Goal: Find specific page/section: Find specific page/section

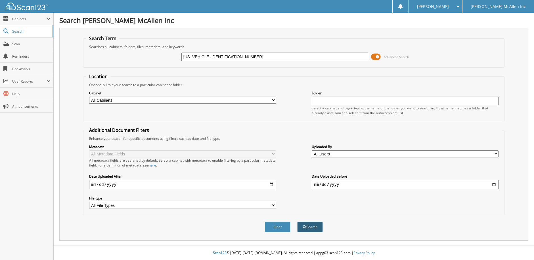
type input "[US_VEHICLE_IDENTIFICATION_NUMBER]"
click at [312, 229] on button "Search" at bounding box center [310, 227] width 26 height 11
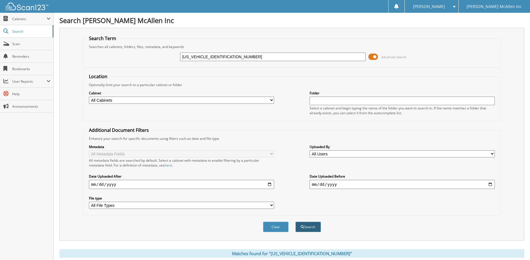
click at [316, 226] on button "Search" at bounding box center [308, 227] width 26 height 11
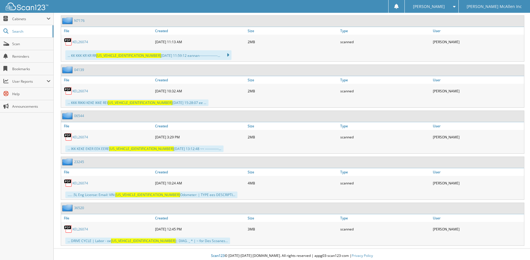
scroll to position [276, 0]
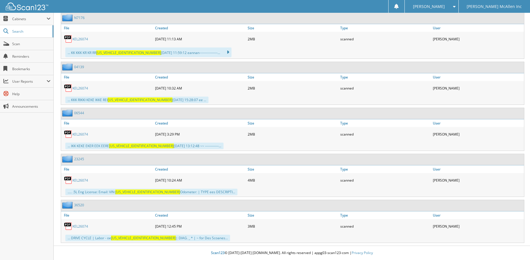
click at [83, 226] on link "KEL26074" at bounding box center [80, 226] width 16 height 5
